Goal: Information Seeking & Learning: Learn about a topic

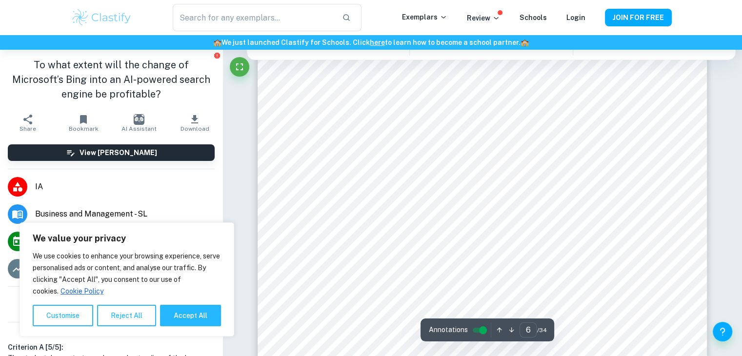
scroll to position [3479, 0]
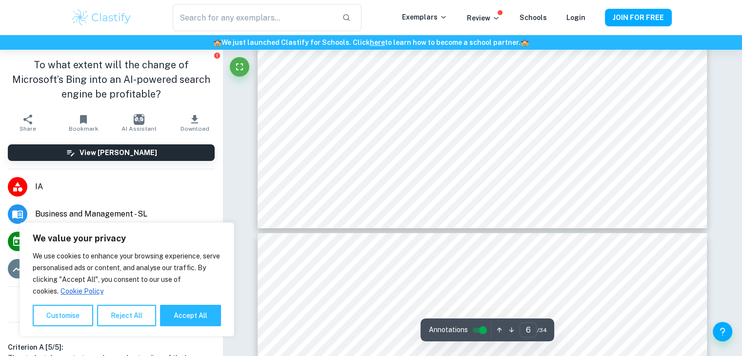
type input "7"
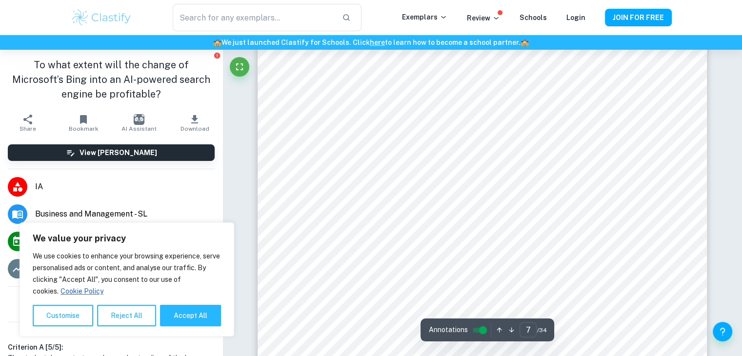
scroll to position [4282, 0]
click at [197, 316] on button "Accept All" at bounding box center [190, 315] width 61 height 21
checkbox input "true"
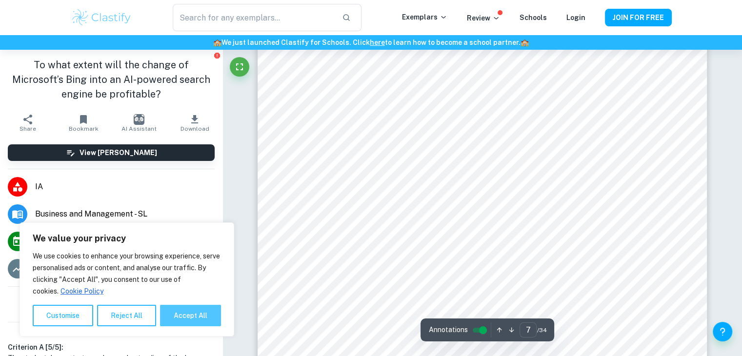
checkbox input "true"
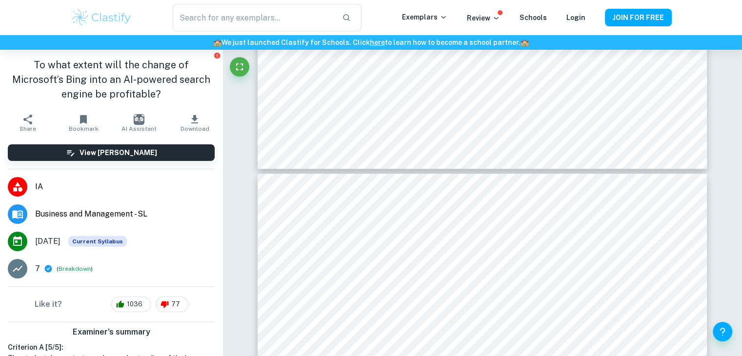
type input "8"
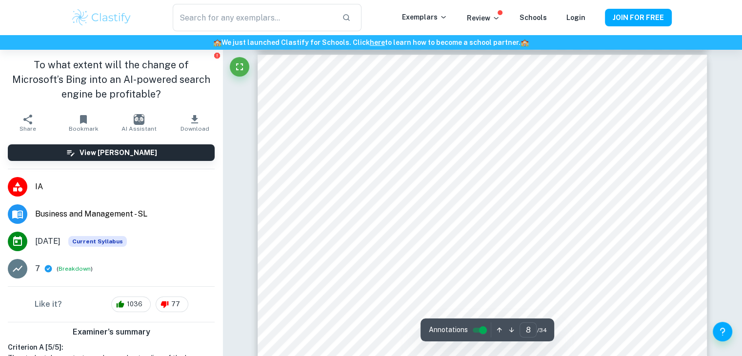
scroll to position [4625, 0]
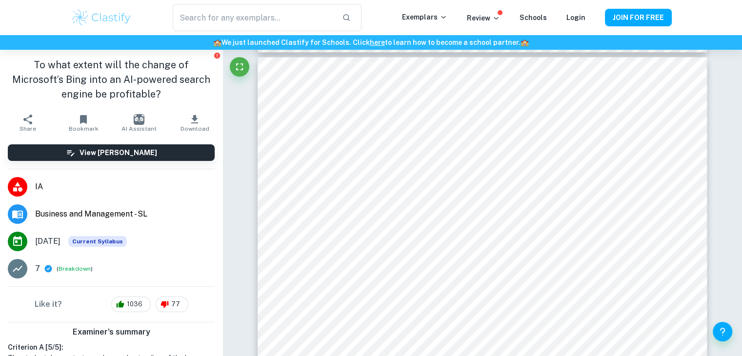
click at [0, 57] on div "To what extent will the change of Microsoft’s Bing into an AI-powered search en…" at bounding box center [111, 80] width 223 height 60
